Goal: Task Accomplishment & Management: Manage account settings

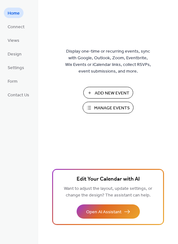
click at [105, 111] on span "Manage Events" at bounding box center [112, 108] width 36 height 7
click at [110, 107] on span "Manage Events" at bounding box center [112, 108] width 36 height 7
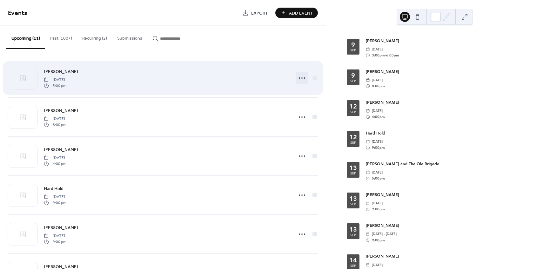
click at [301, 79] on icon at bounding box center [302, 78] width 10 height 10
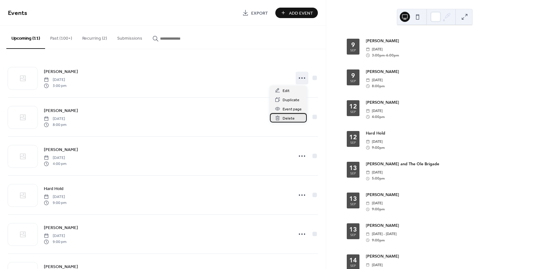
click at [291, 119] on span "Delete" at bounding box center [288, 118] width 12 height 7
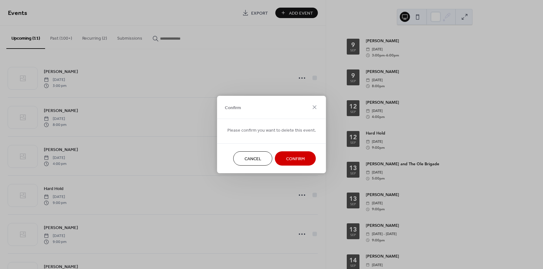
click at [303, 159] on button "Confirm" at bounding box center [295, 158] width 41 height 14
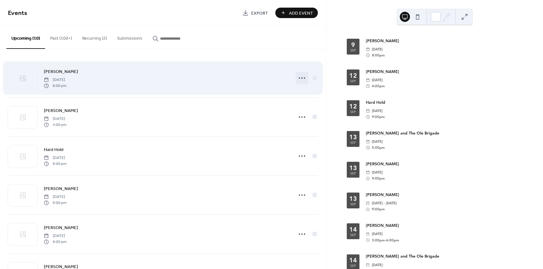
click at [299, 77] on icon at bounding box center [302, 78] width 10 height 10
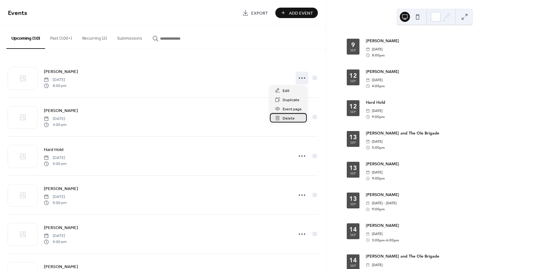
click at [288, 117] on span "Delete" at bounding box center [288, 118] width 12 height 7
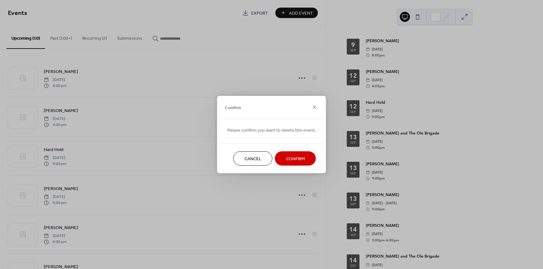
click at [296, 158] on span "Confirm" at bounding box center [295, 159] width 19 height 7
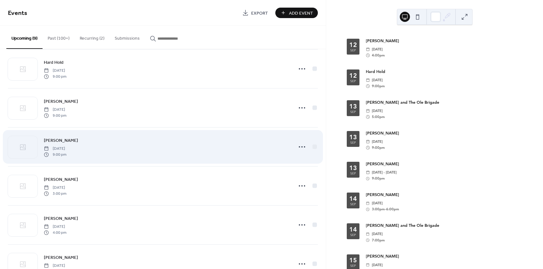
scroll to position [47, 0]
click at [302, 147] on icon at bounding box center [302, 148] width 10 height 10
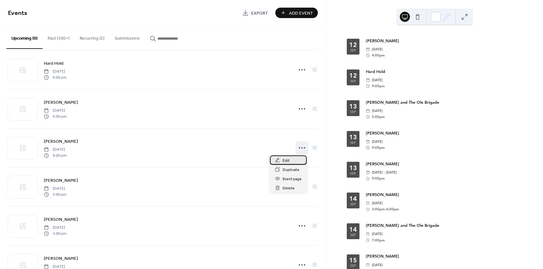
click at [287, 160] on span "Edit" at bounding box center [285, 160] width 7 height 7
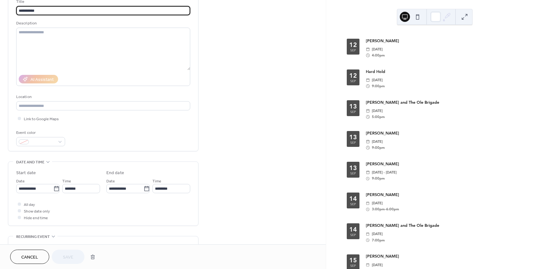
scroll to position [51, 0]
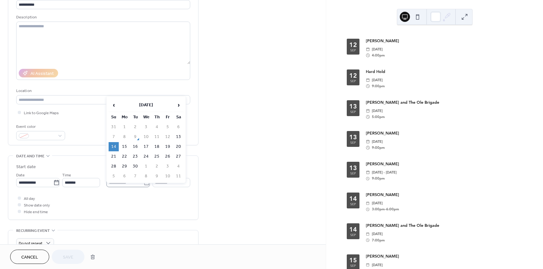
click at [146, 184] on icon at bounding box center [146, 183] width 6 height 6
click at [143, 184] on input "**********" at bounding box center [124, 182] width 37 height 9
click at [177, 132] on td "13" at bounding box center [178, 131] width 10 height 9
type input "**********"
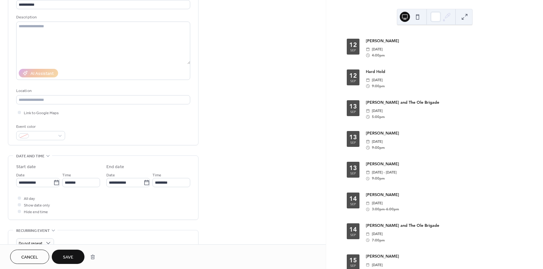
drag, startPoint x: 72, startPoint y: 258, endPoint x: 72, endPoint y: 254, distance: 3.9
click at [72, 258] on span "Save" at bounding box center [68, 257] width 10 height 7
